Goal: Information Seeking & Learning: Check status

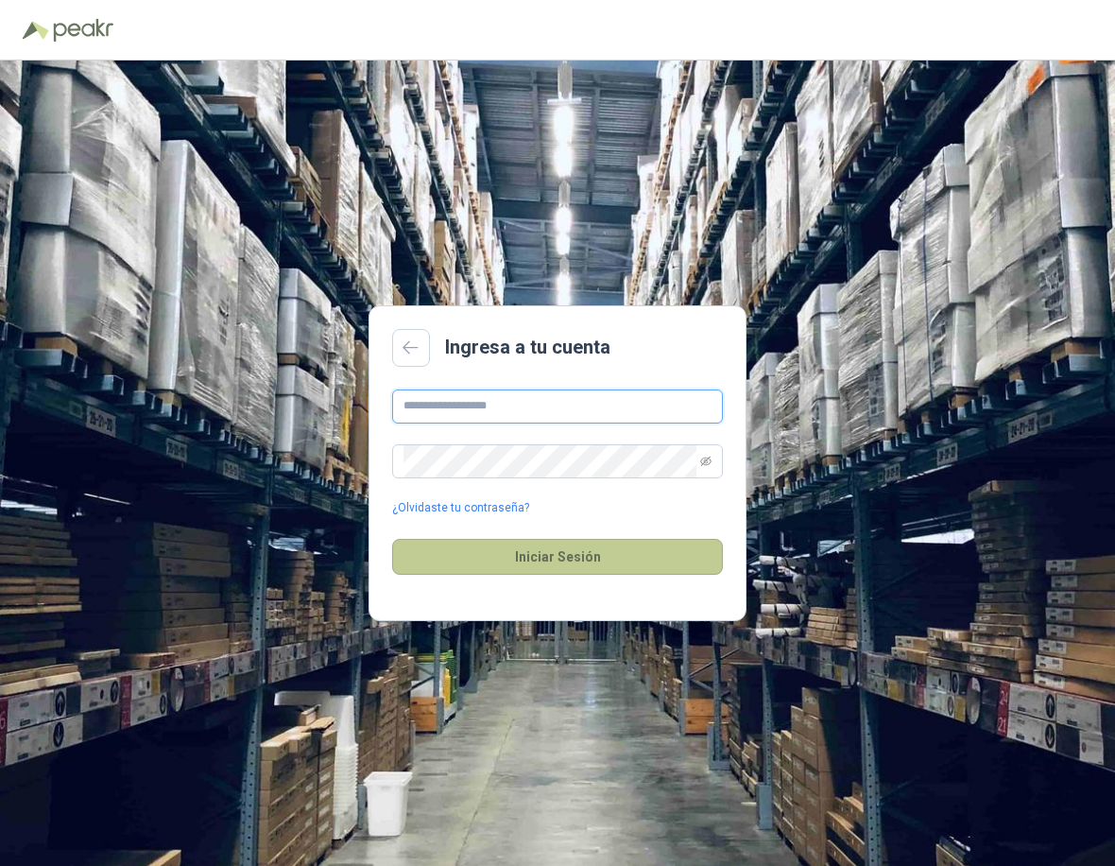
type input "**********"
click at [538, 562] on button "Iniciar Sesión" at bounding box center [557, 557] width 331 height 36
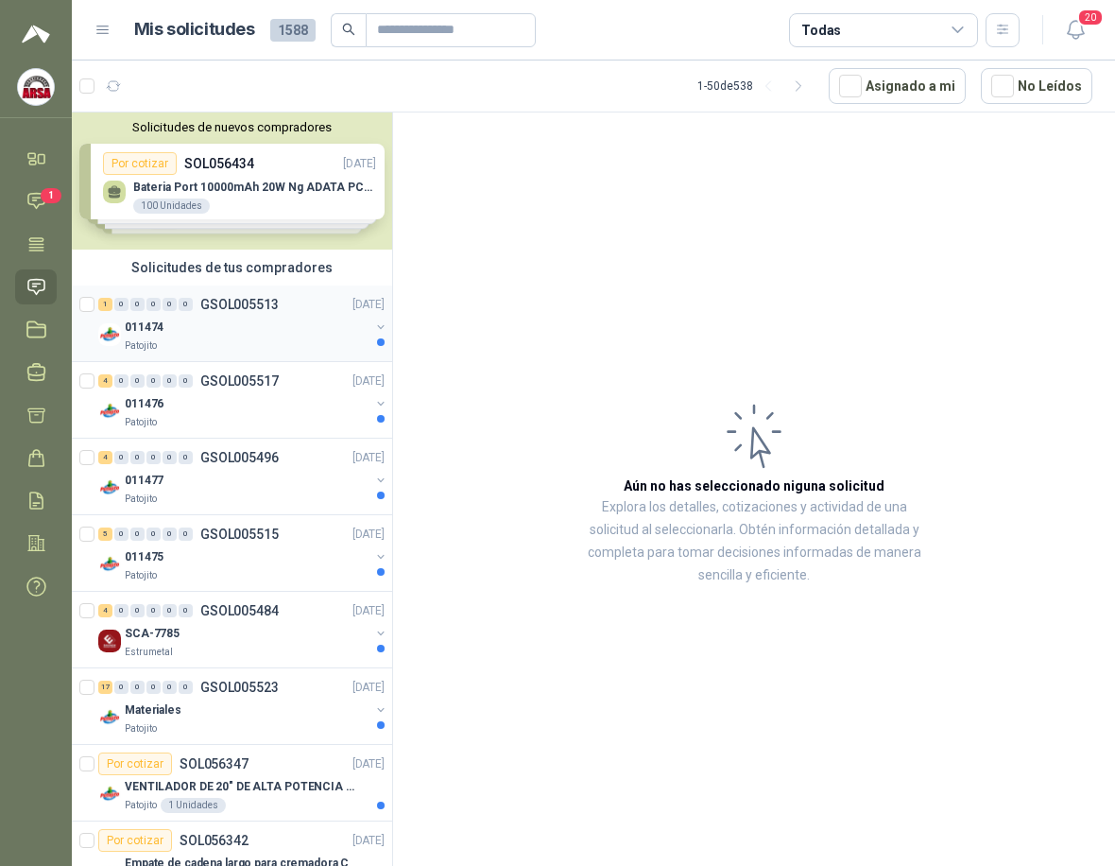
click at [190, 337] on div "011474" at bounding box center [247, 327] width 245 height 23
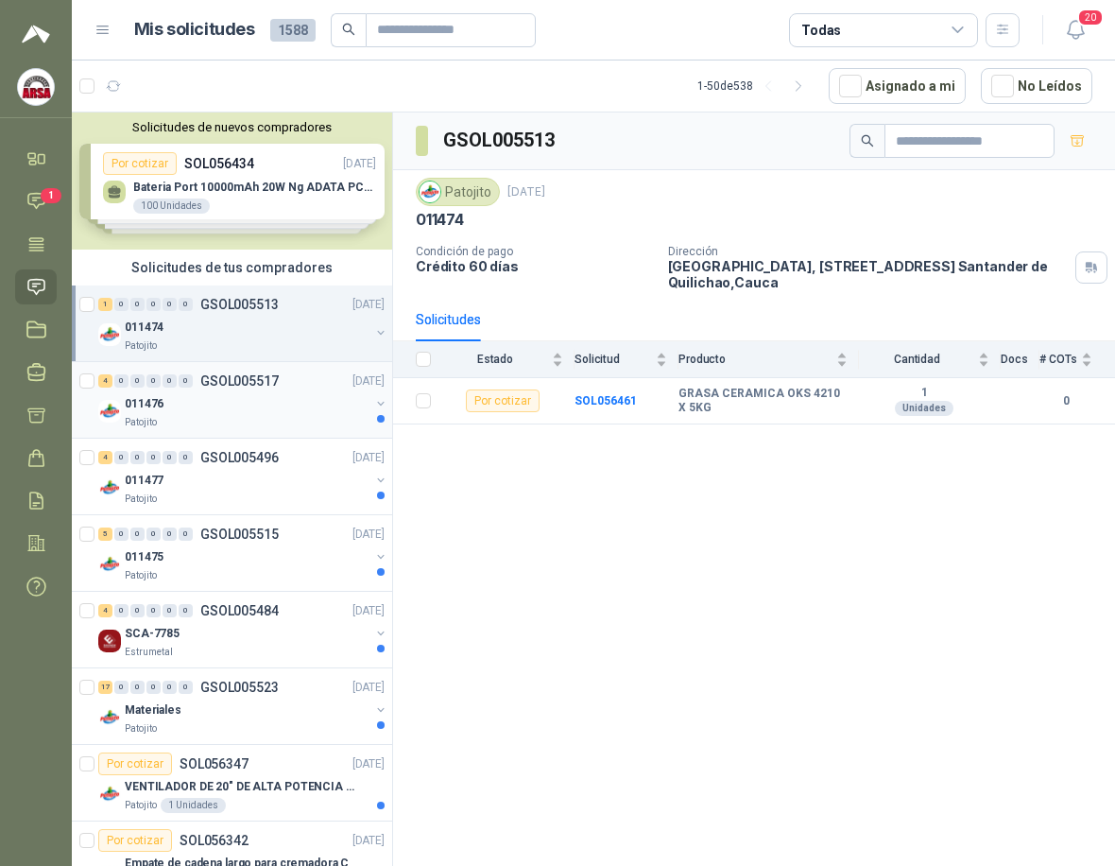
click at [200, 403] on div "011476" at bounding box center [247, 403] width 245 height 23
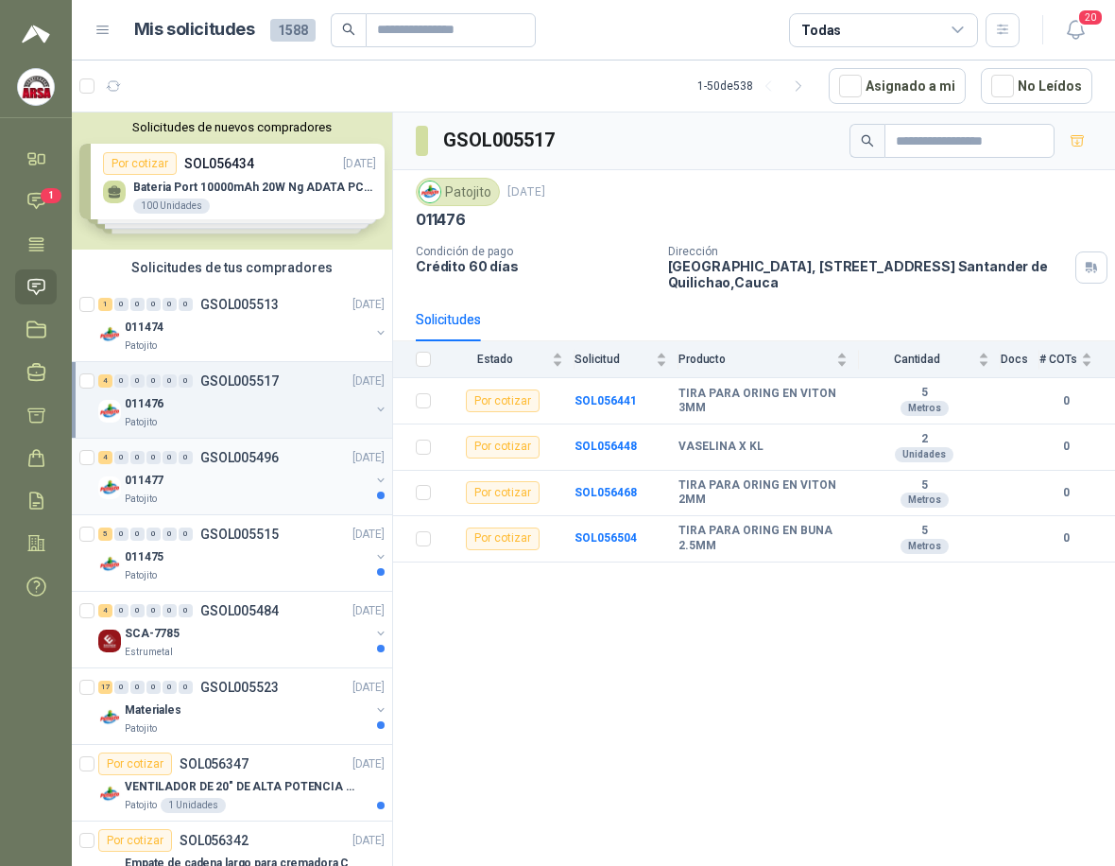
click at [211, 467] on div "4 0 0 0 0 0 GSOL005496 [DATE]" at bounding box center [243, 457] width 290 height 23
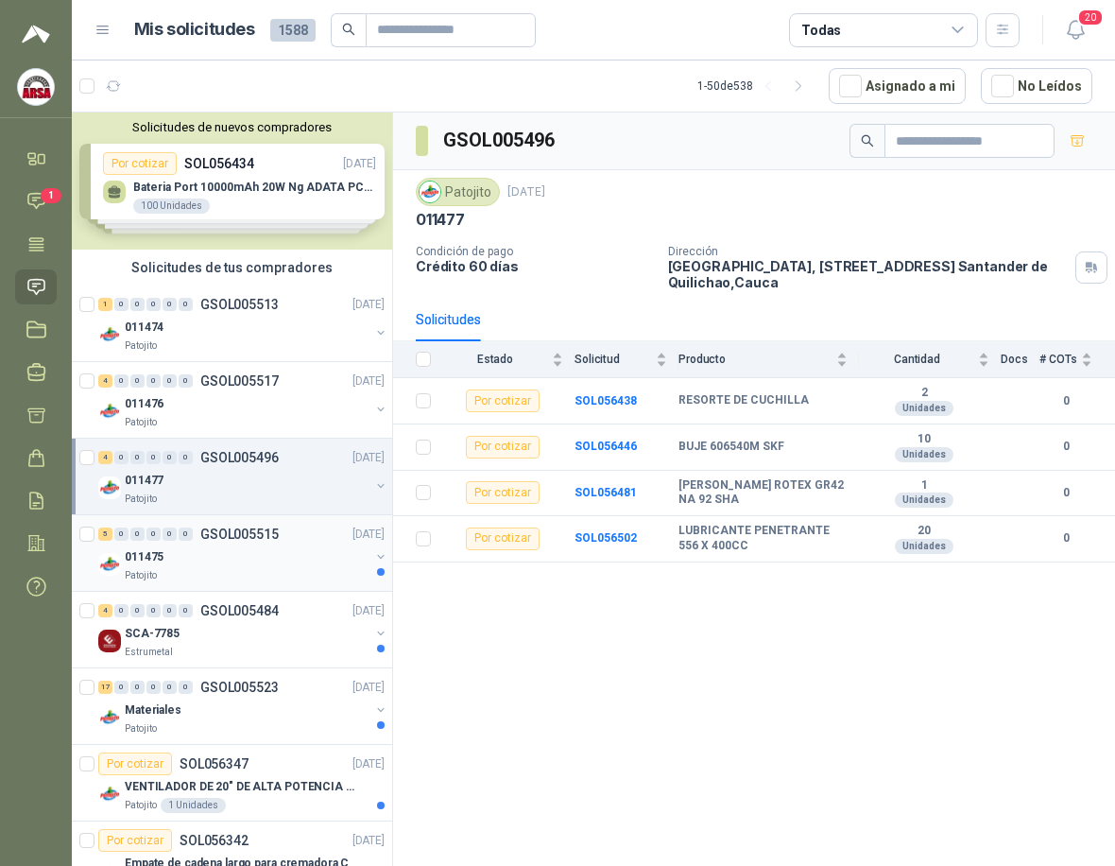
click at [187, 563] on div "011475" at bounding box center [247, 556] width 245 height 23
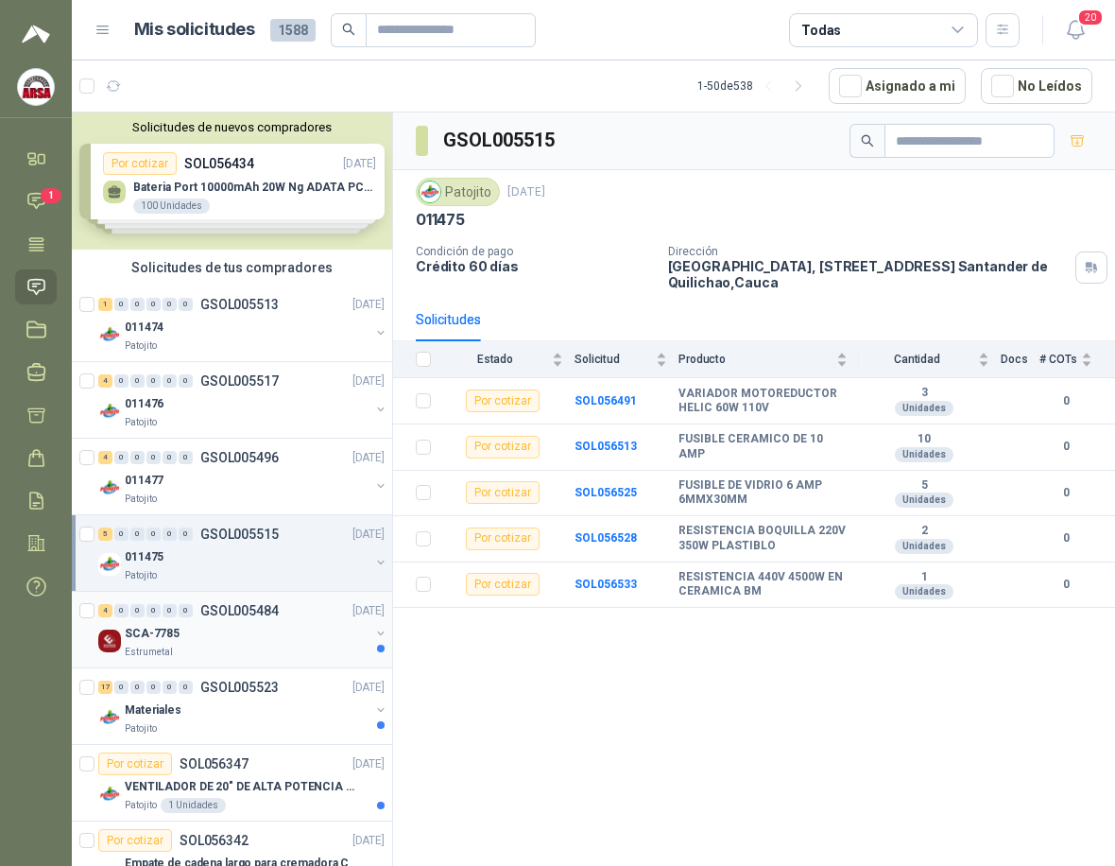
click at [224, 645] on div "Estrumetal" at bounding box center [247, 651] width 245 height 15
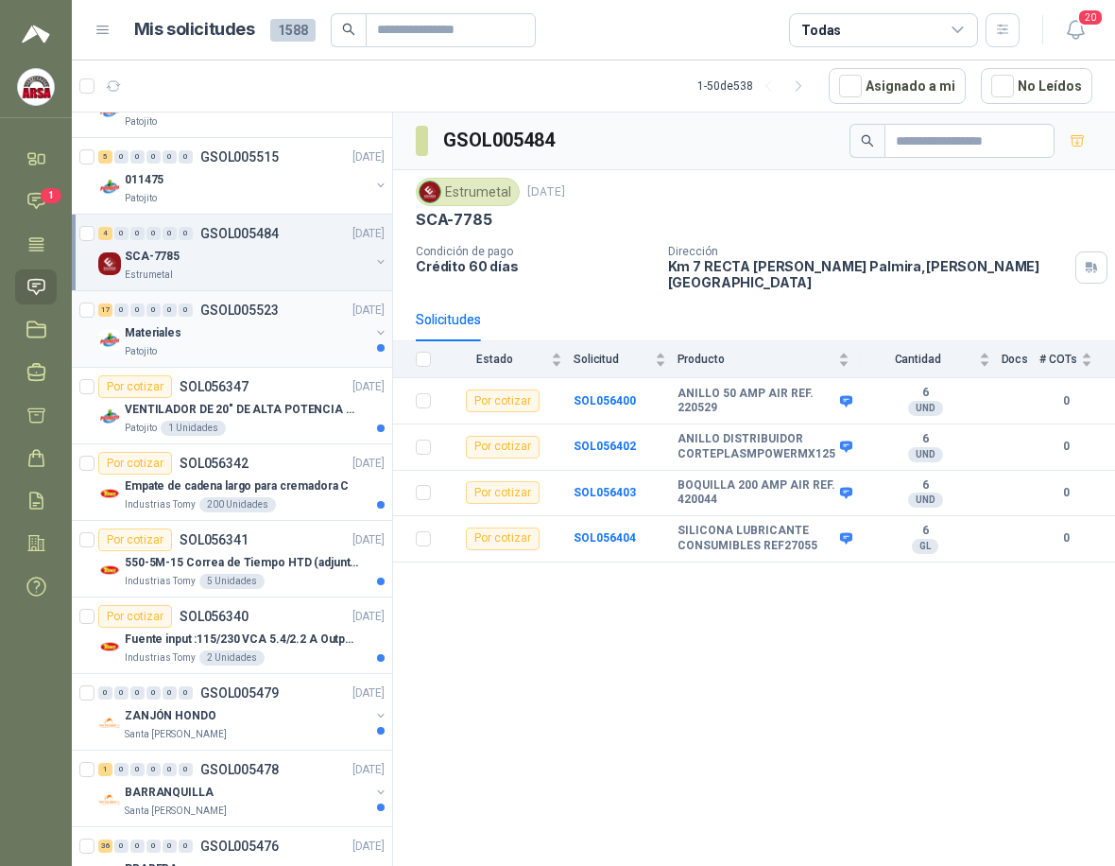
scroll to position [378, 0]
click at [271, 339] on div "Materiales" at bounding box center [247, 331] width 245 height 23
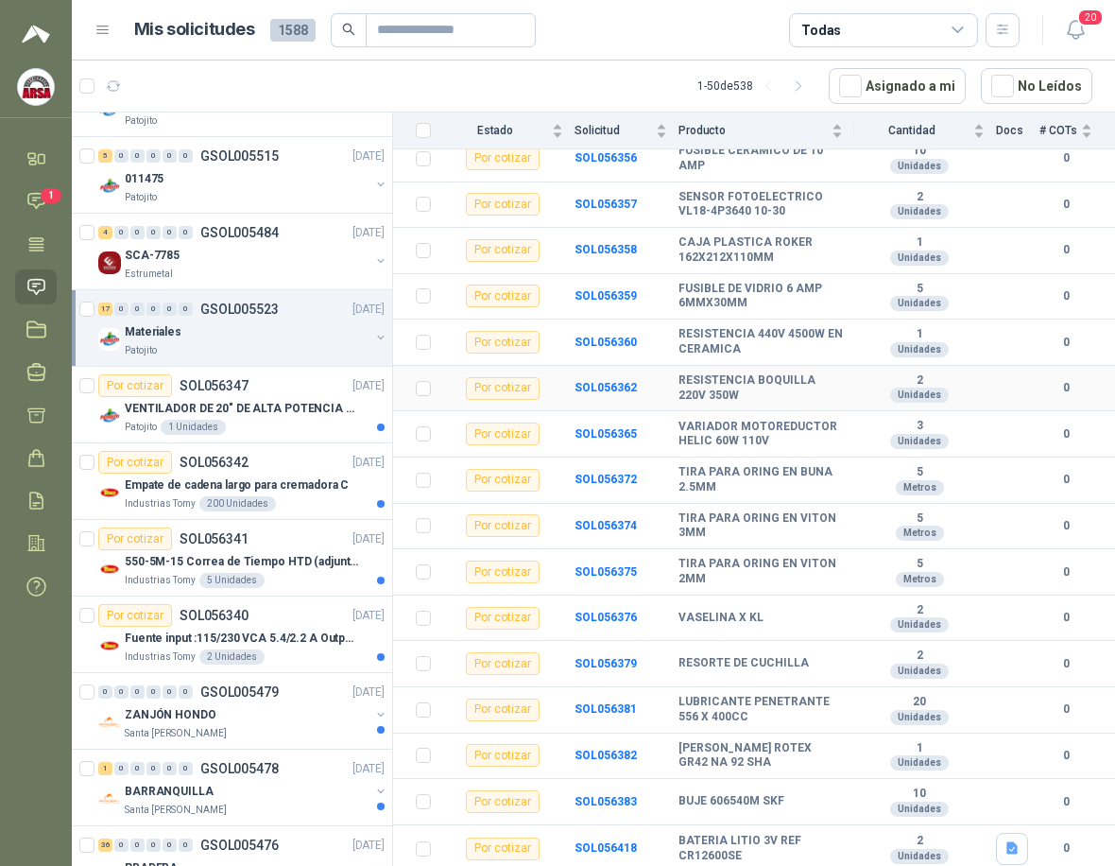
scroll to position [289, 0]
click at [244, 392] on p "SOL056347" at bounding box center [214, 385] width 69 height 13
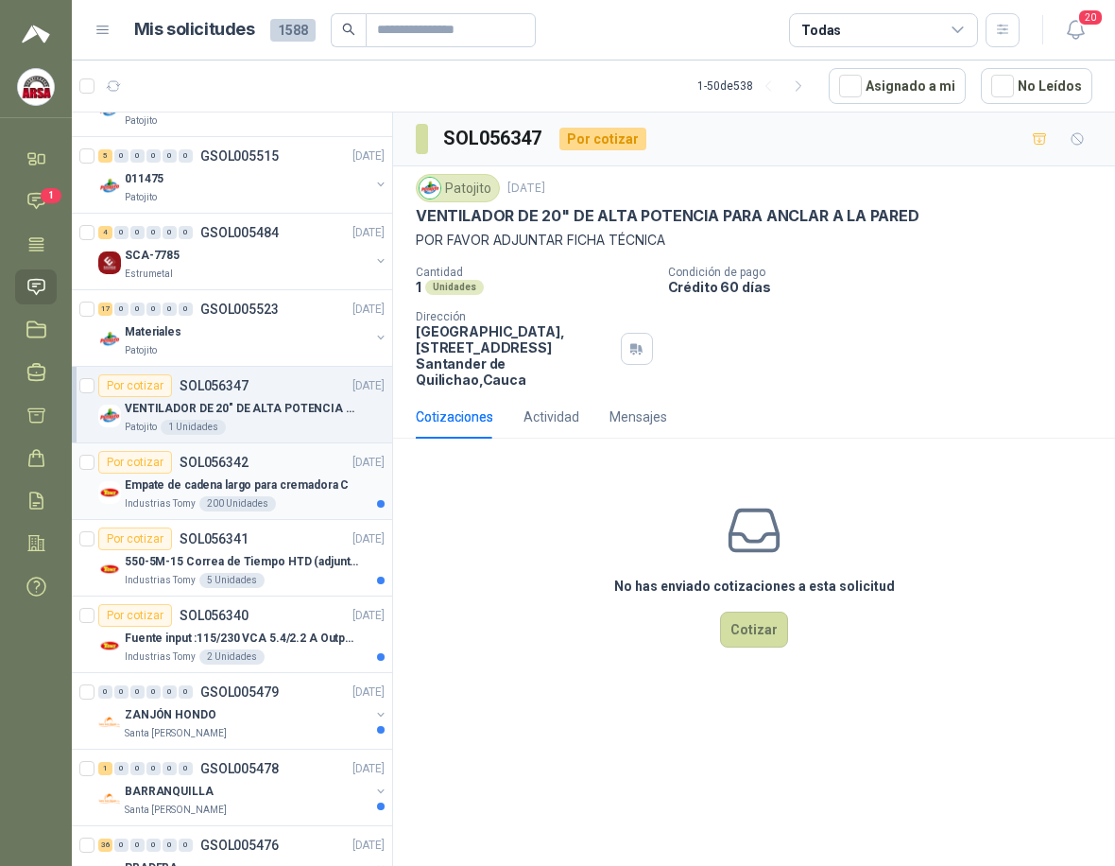
click at [238, 473] on div "Empate de cadena largo para cremadora C" at bounding box center [255, 484] width 260 height 23
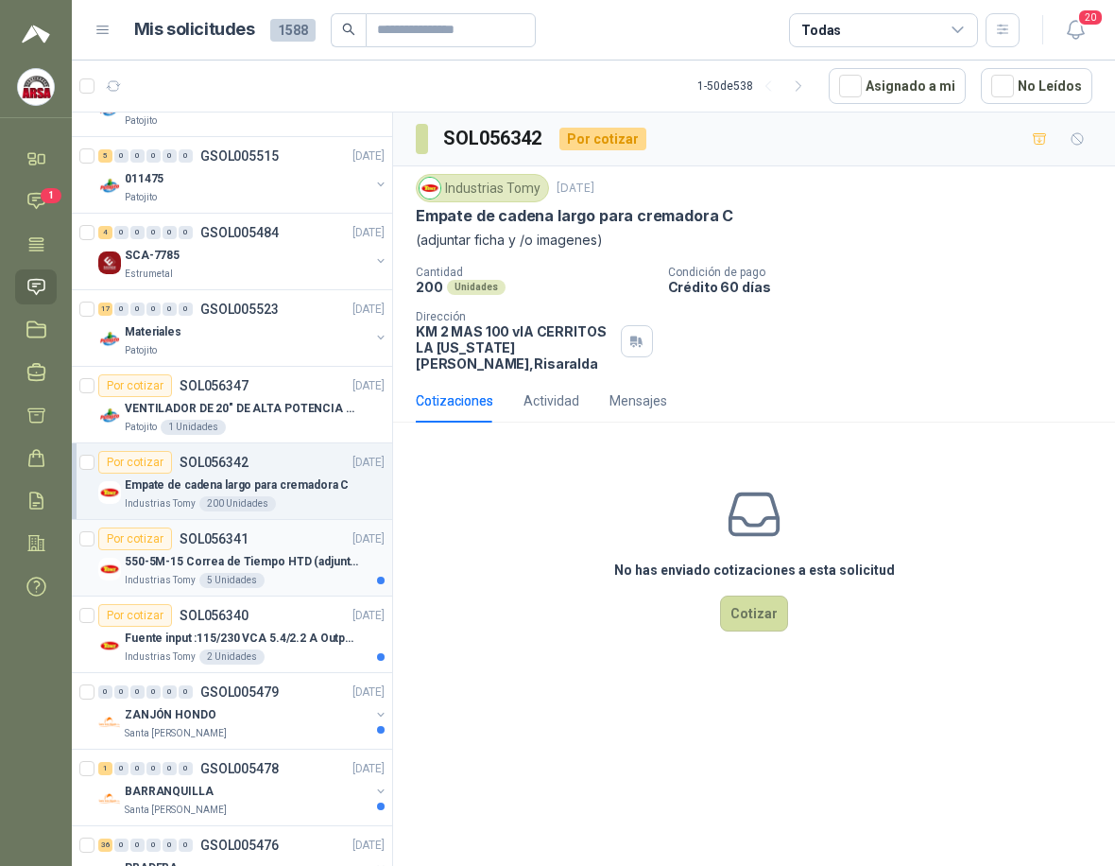
click at [249, 557] on p "550-5M-15 Correa de Tiempo HTD (adjuntar ficha y /o imagenes)" at bounding box center [242, 562] width 235 height 18
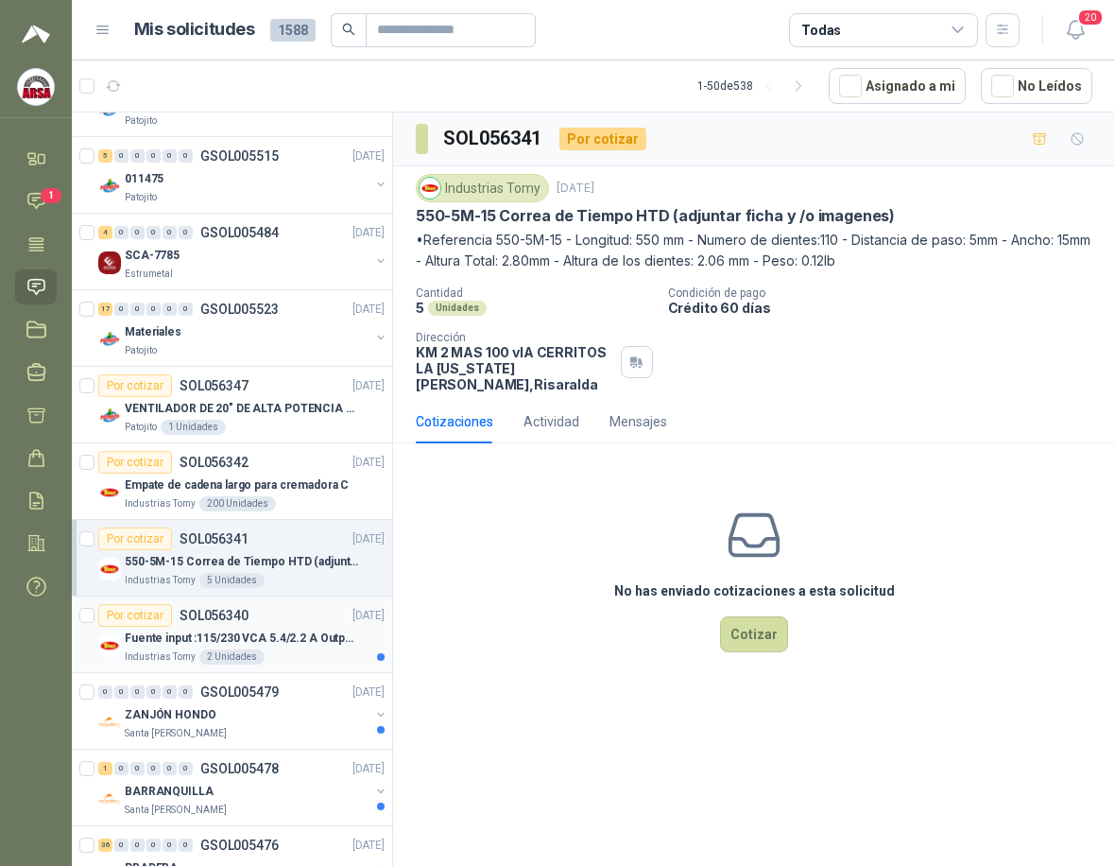
click at [292, 626] on div "Fuente input :115/230 VCA 5.4/2.2 A Output: 24 VDC 10 A 47-63 Hz" at bounding box center [255, 637] width 260 height 23
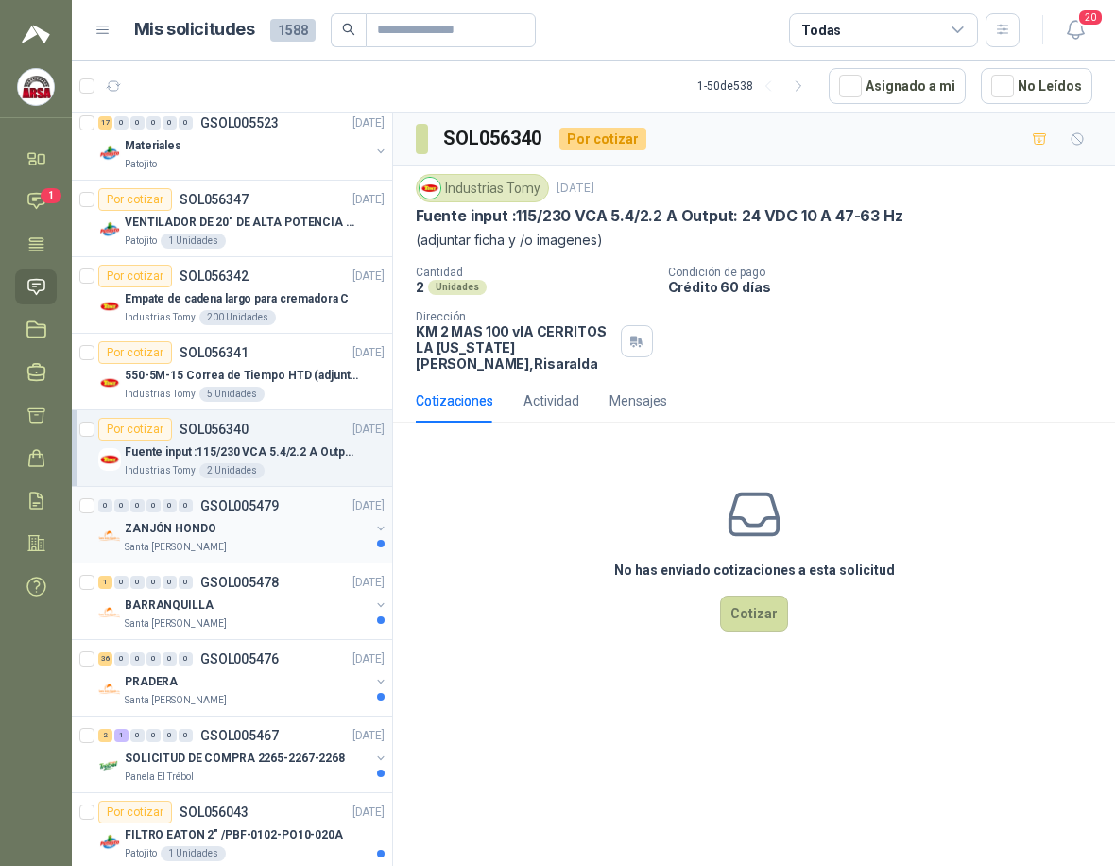
scroll to position [661, 0]
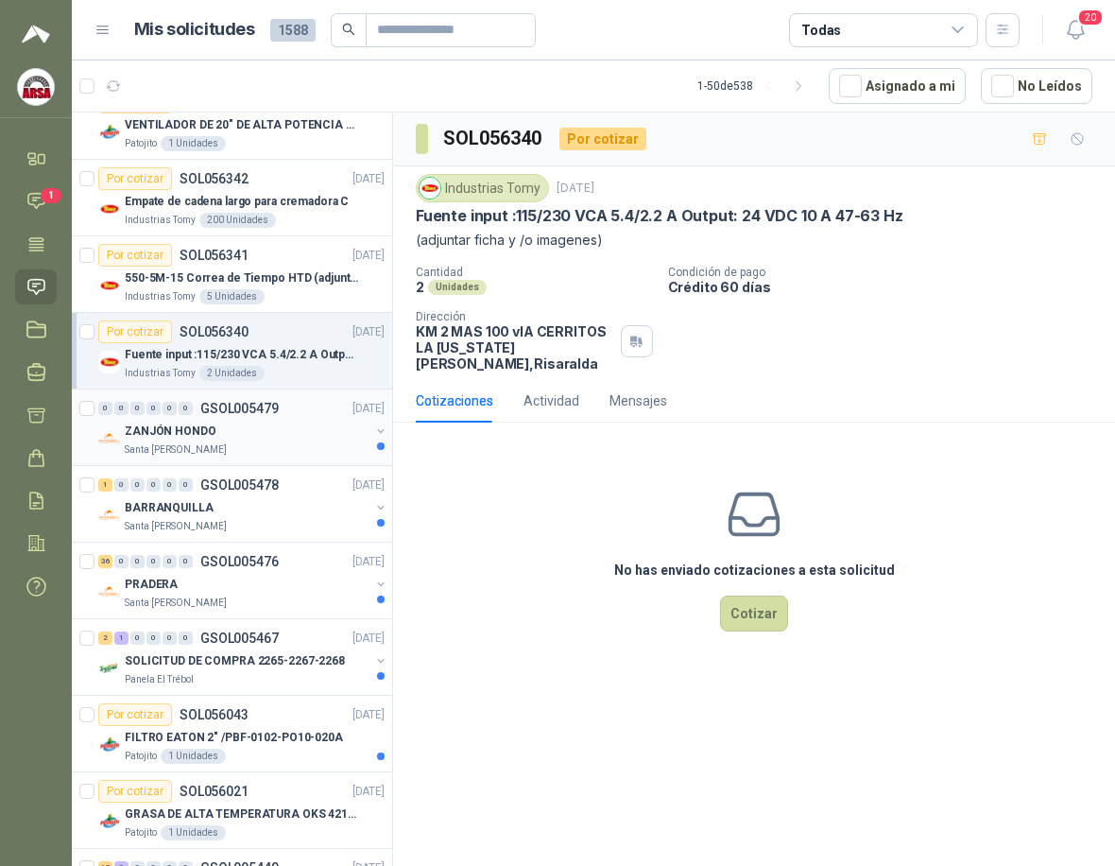
click at [231, 448] on div "Santa [PERSON_NAME]" at bounding box center [247, 449] width 245 height 15
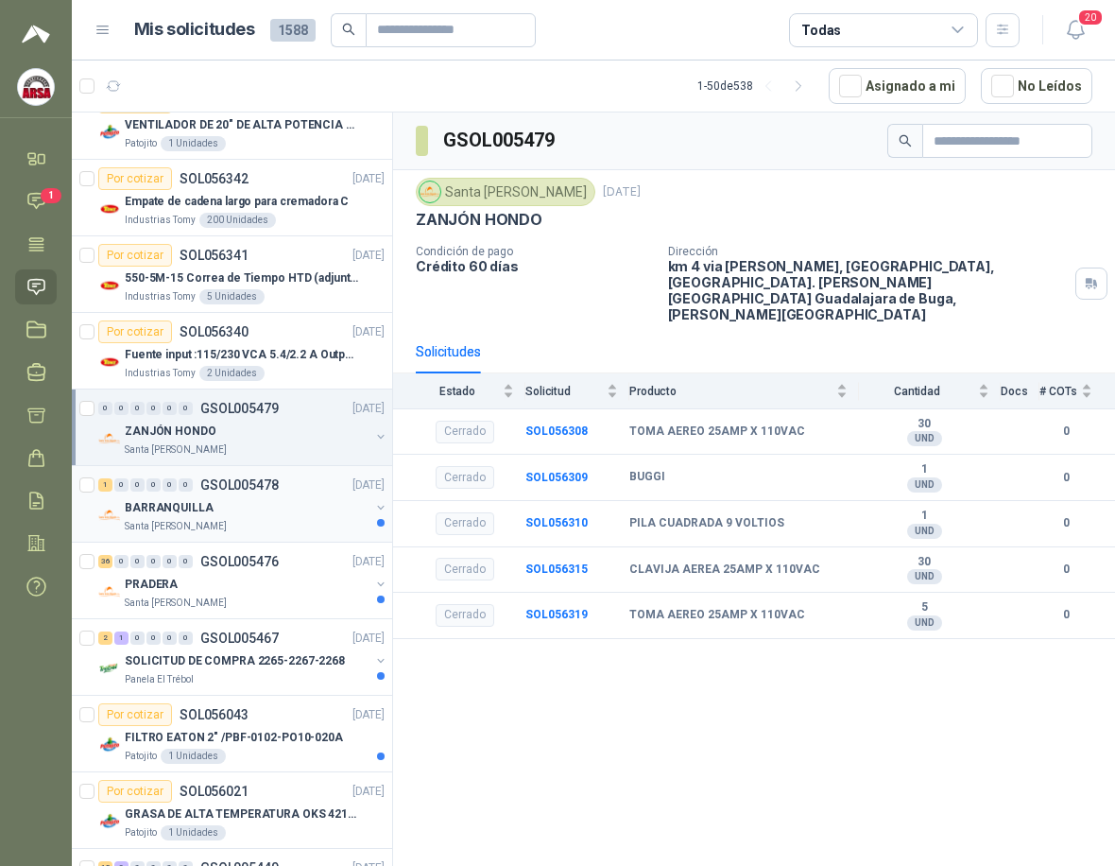
click at [255, 507] on div "BARRANQUILLA" at bounding box center [247, 507] width 245 height 23
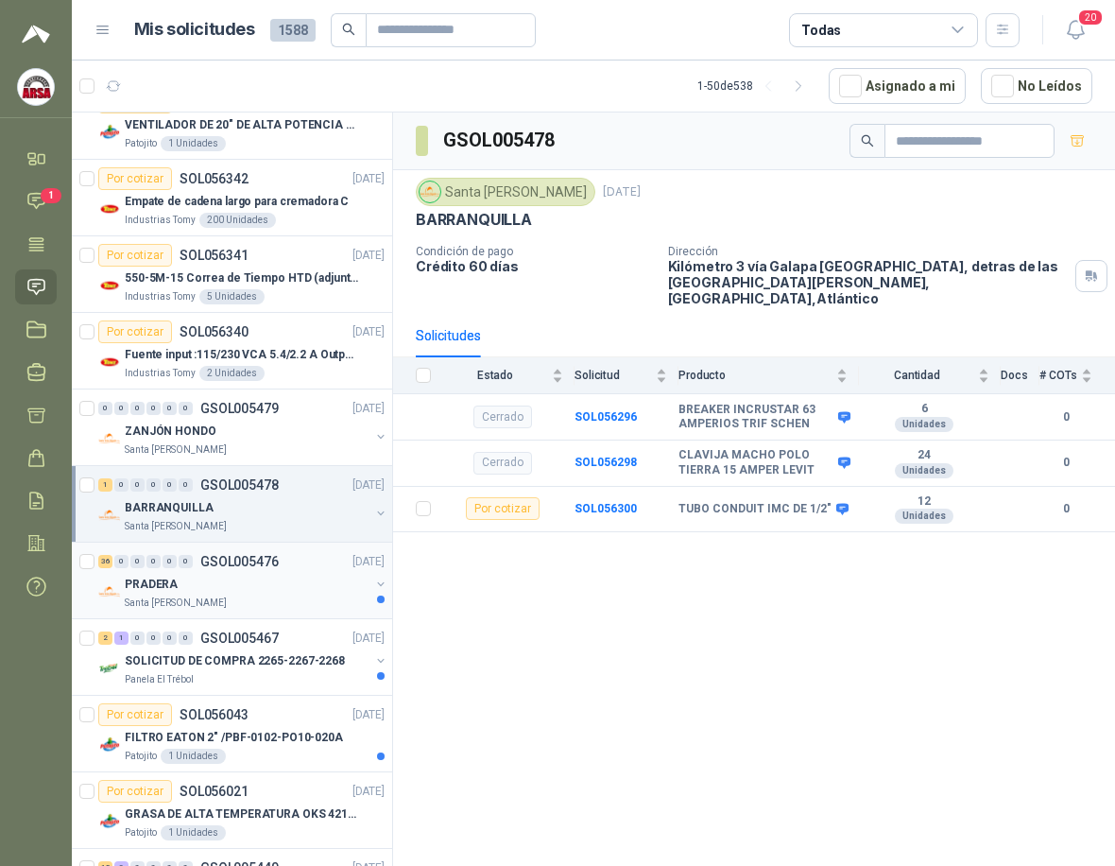
click at [220, 591] on div "PRADERA" at bounding box center [247, 584] width 245 height 23
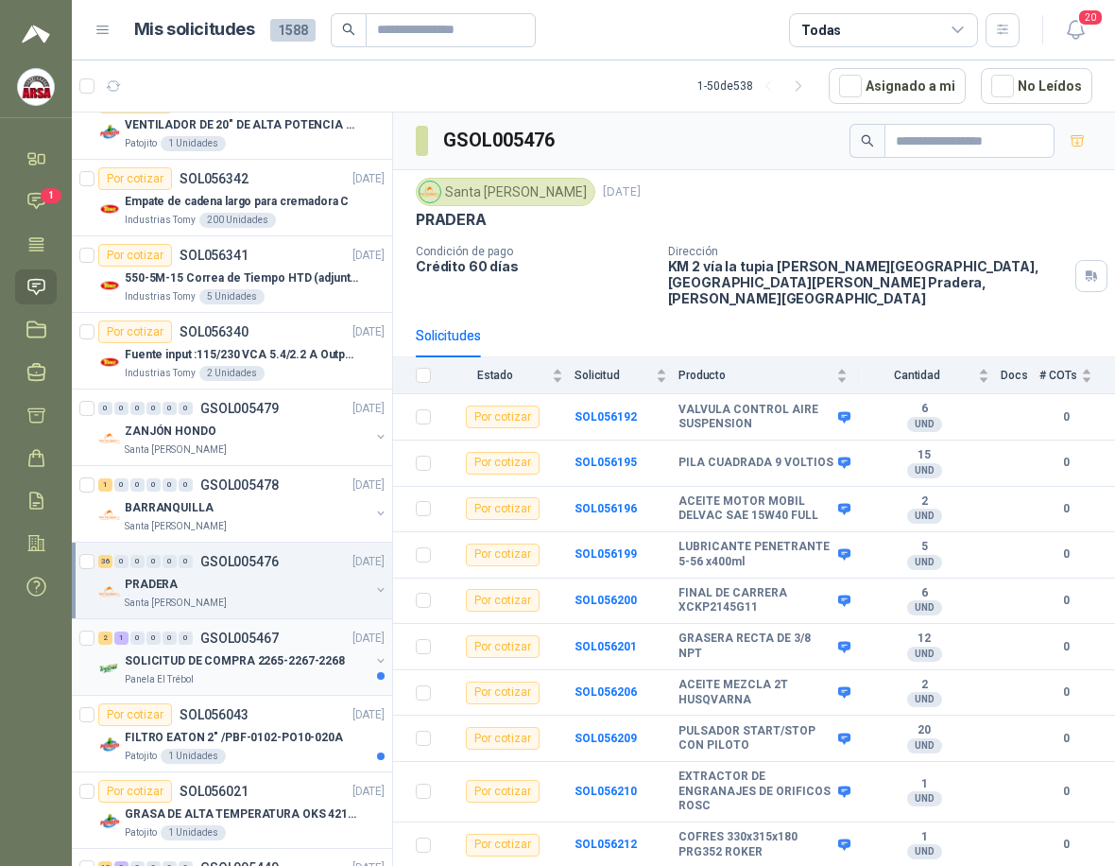
click at [262, 658] on p "SOLICITUD DE COMPRA 2265-2267-2268" at bounding box center [235, 661] width 220 height 18
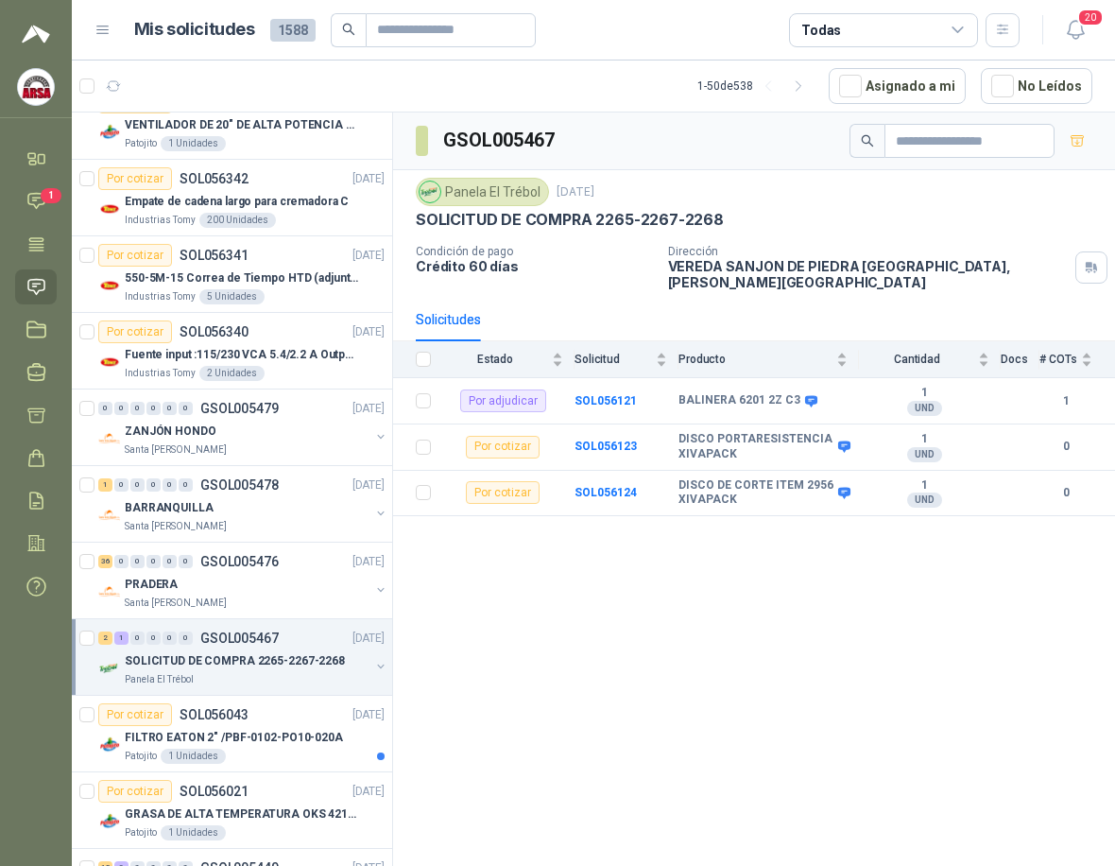
click at [102, 27] on icon at bounding box center [102, 30] width 17 height 17
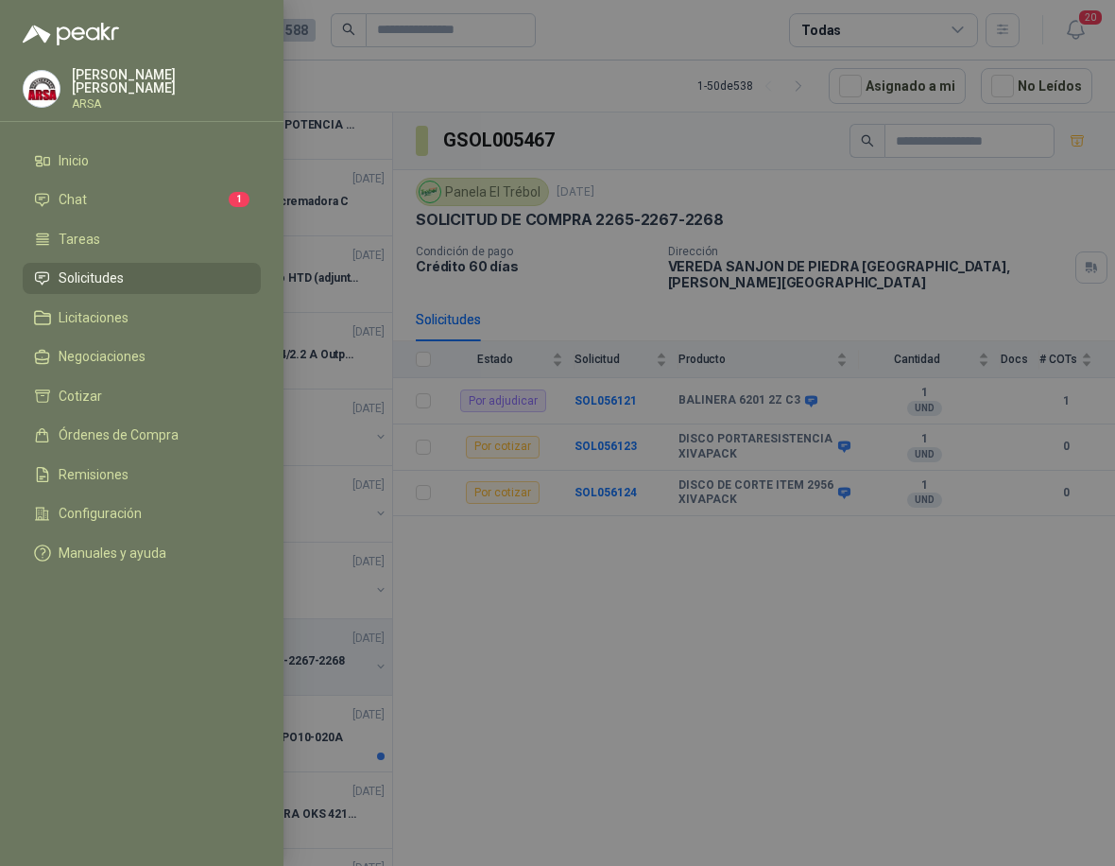
click at [95, 78] on p "[PERSON_NAME]" at bounding box center [166, 81] width 189 height 26
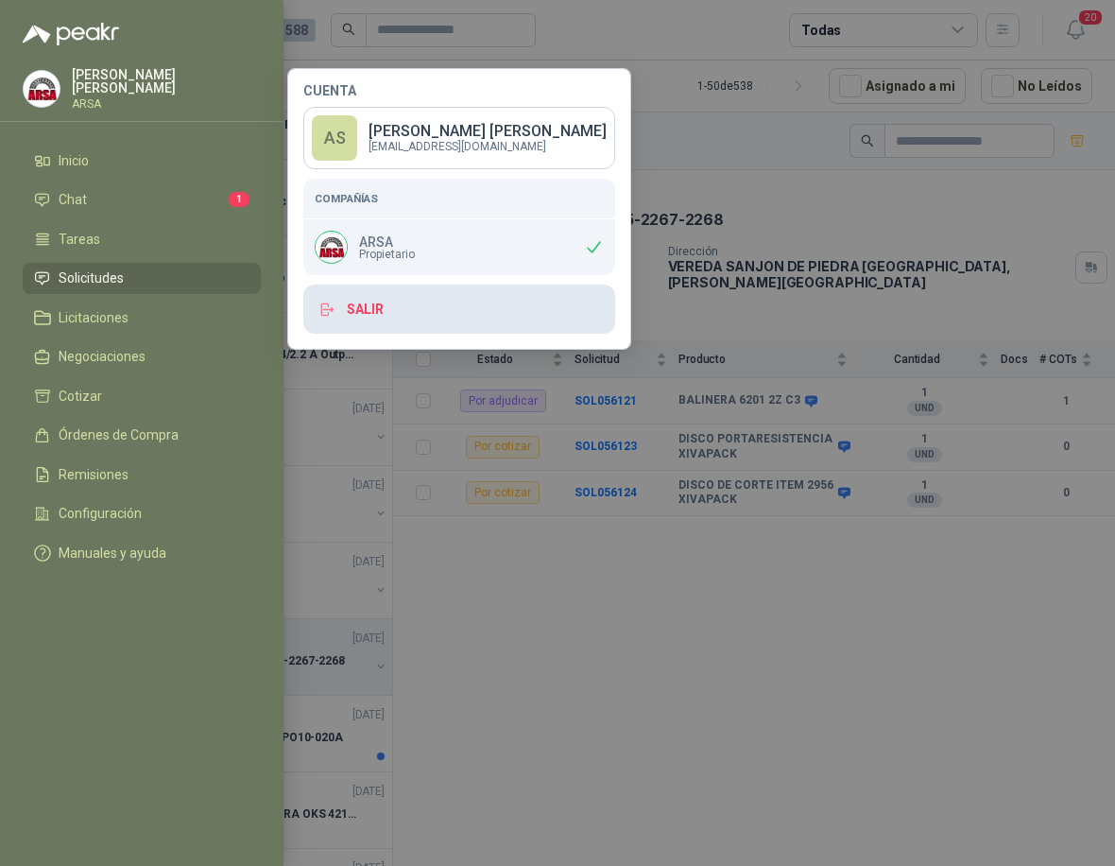
click at [368, 311] on button "Salir" at bounding box center [459, 308] width 312 height 49
